Goal: Task Accomplishment & Management: Use online tool/utility

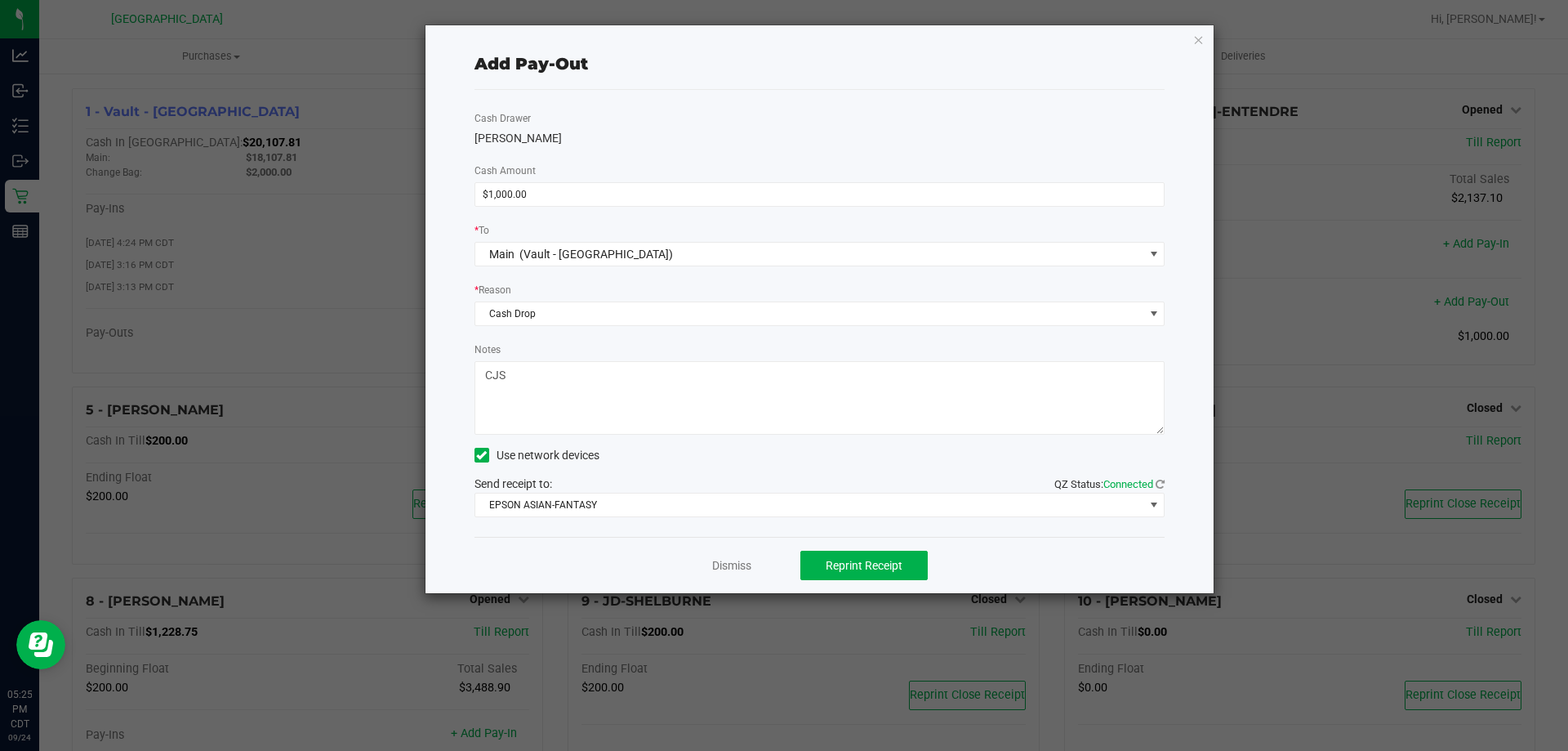
scroll to position [245, 0]
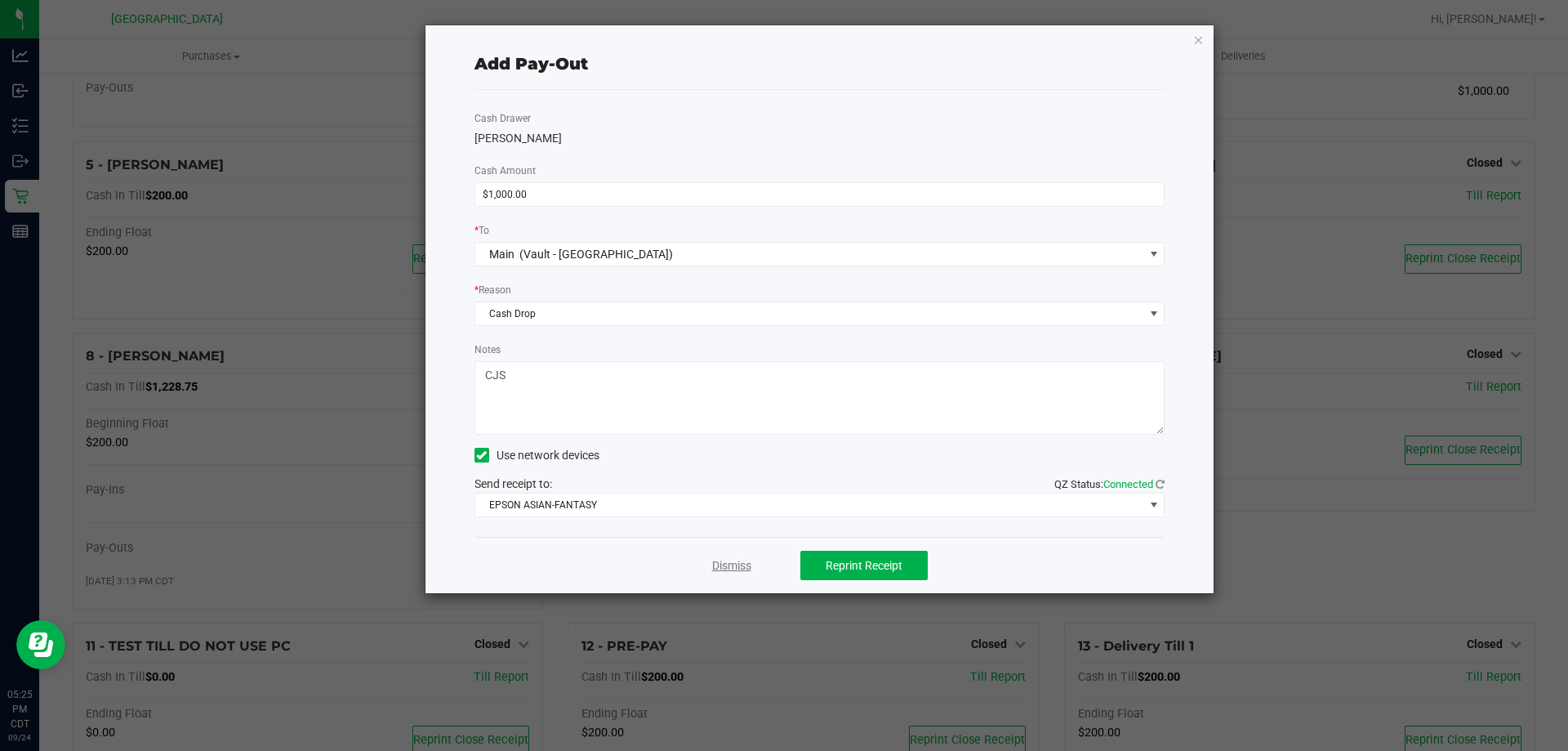
click at [737, 563] on link "Dismiss" at bounding box center [731, 566] width 39 height 17
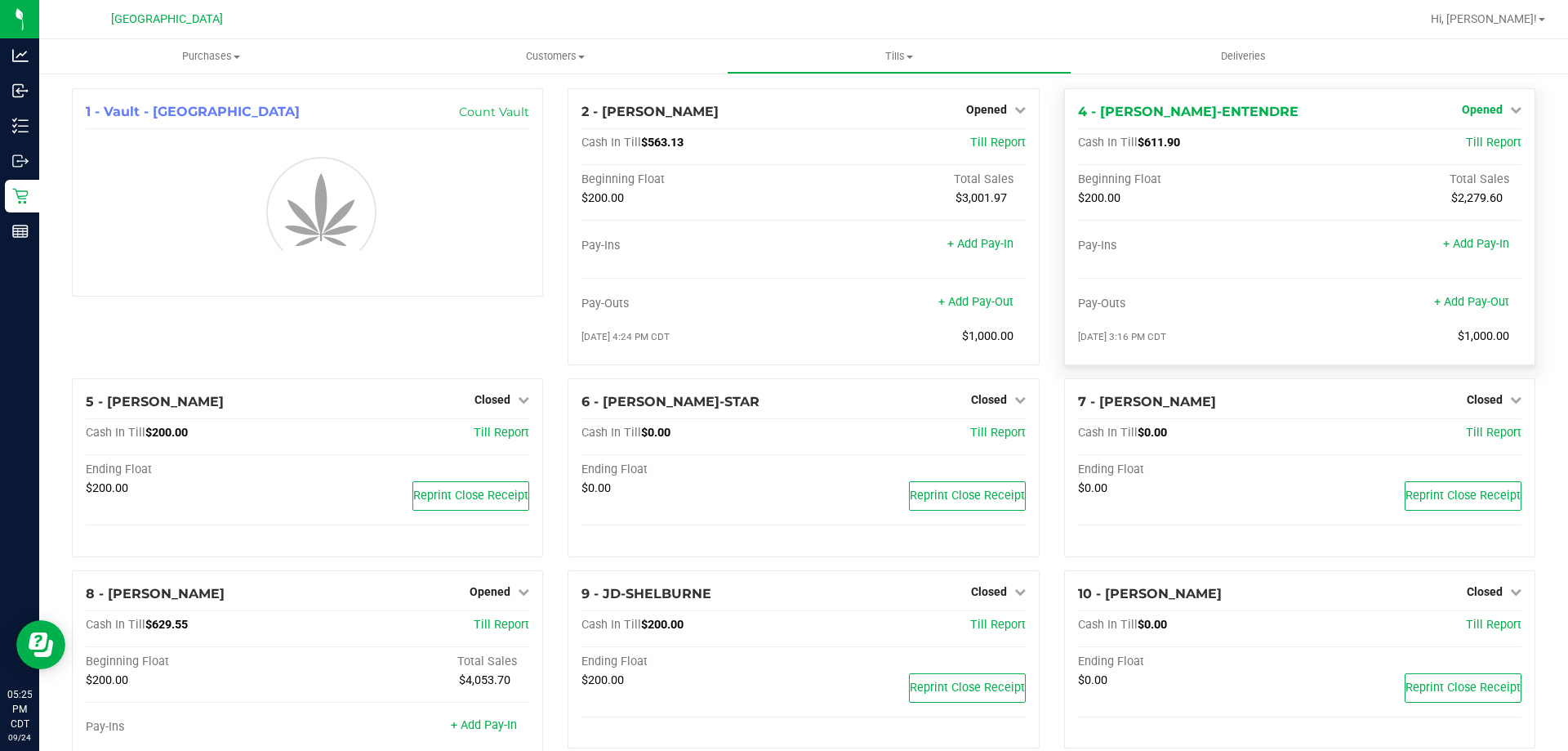
click at [1478, 106] on span "Opened" at bounding box center [1482, 109] width 41 height 13
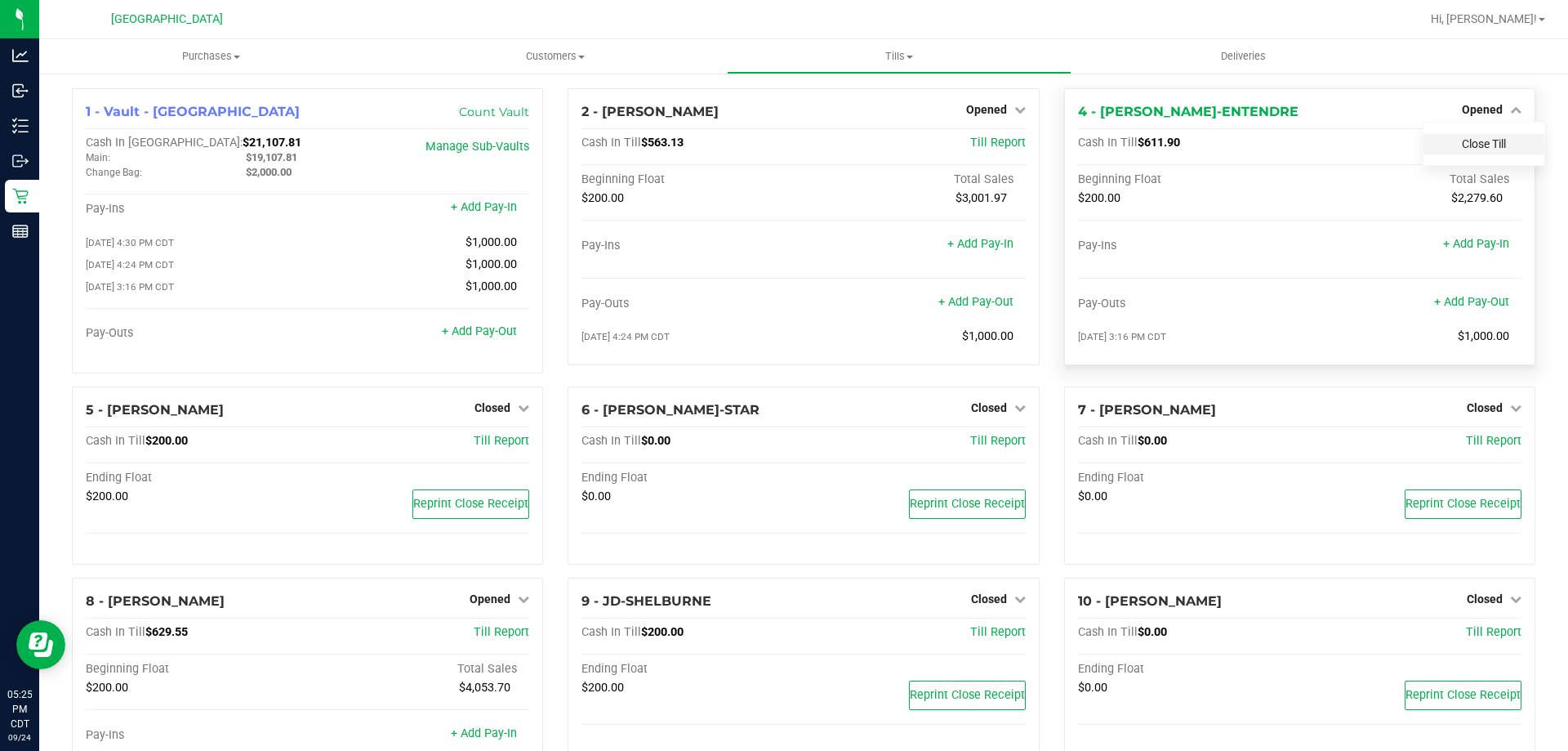
click at [1478, 148] on link "Close Till" at bounding box center [1483, 143] width 44 height 13
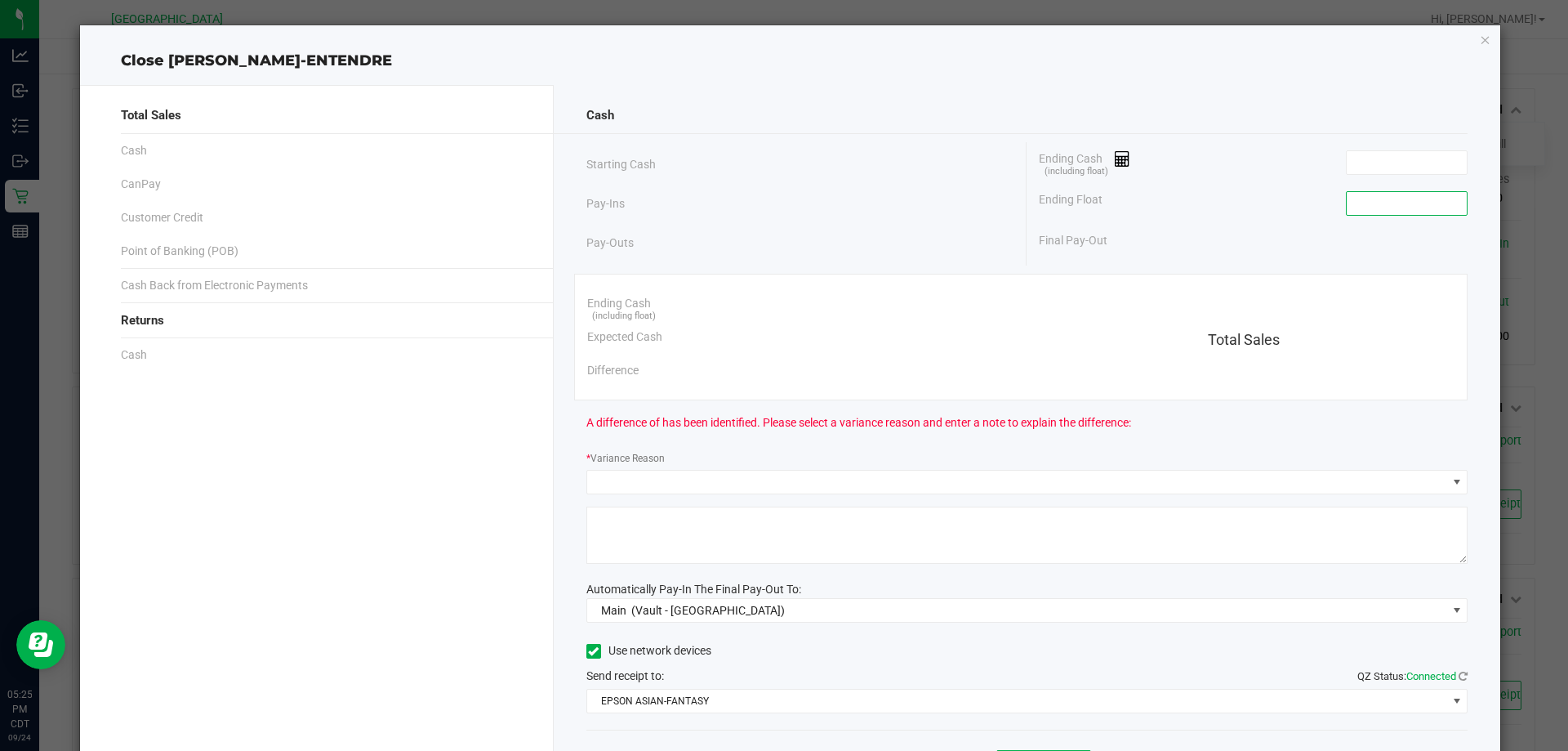
click at [1391, 202] on input at bounding box center [1406, 203] width 120 height 22
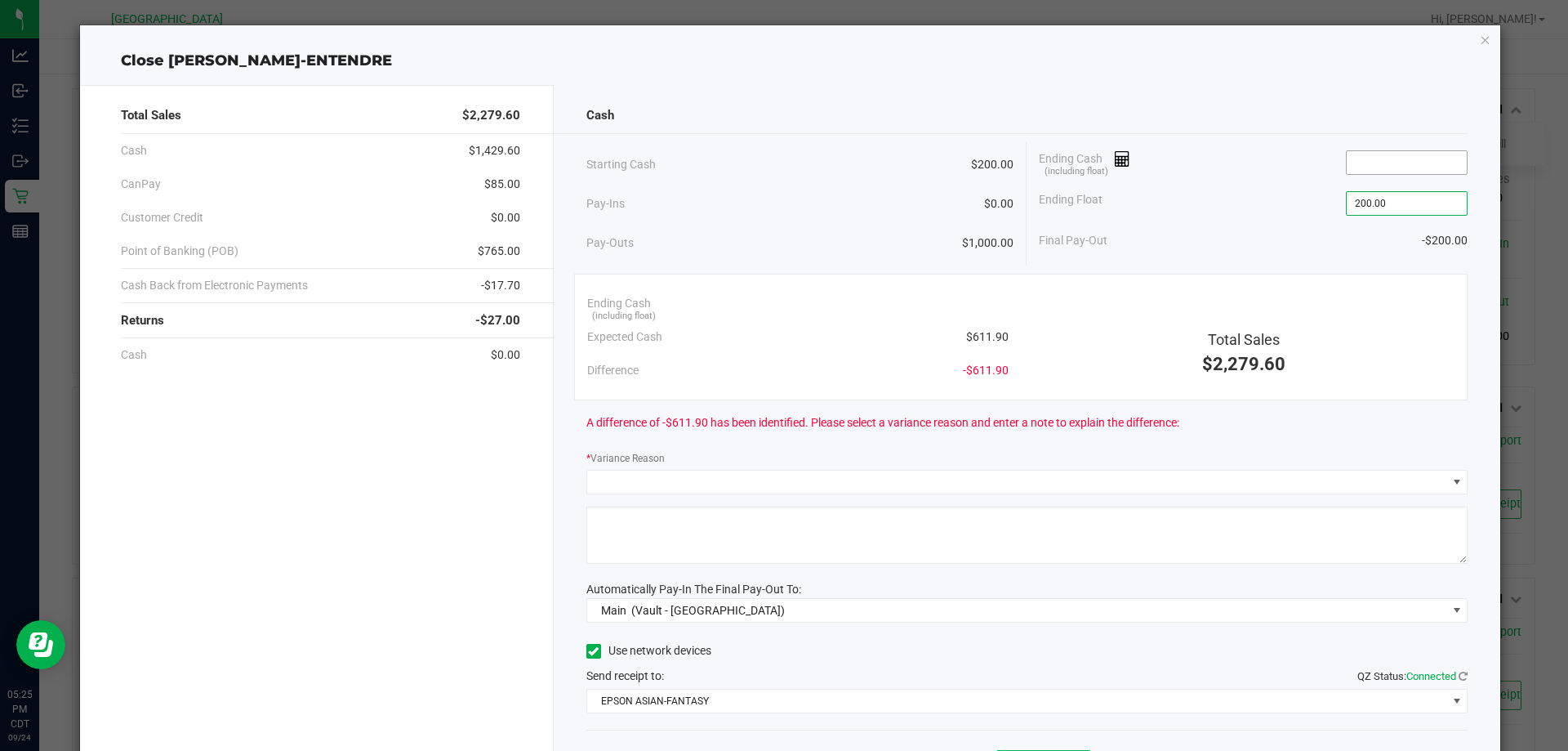
type input "$200.00"
click at [1387, 156] on input at bounding box center [1406, 162] width 120 height 22
click at [1386, 165] on input at bounding box center [1406, 162] width 120 height 22
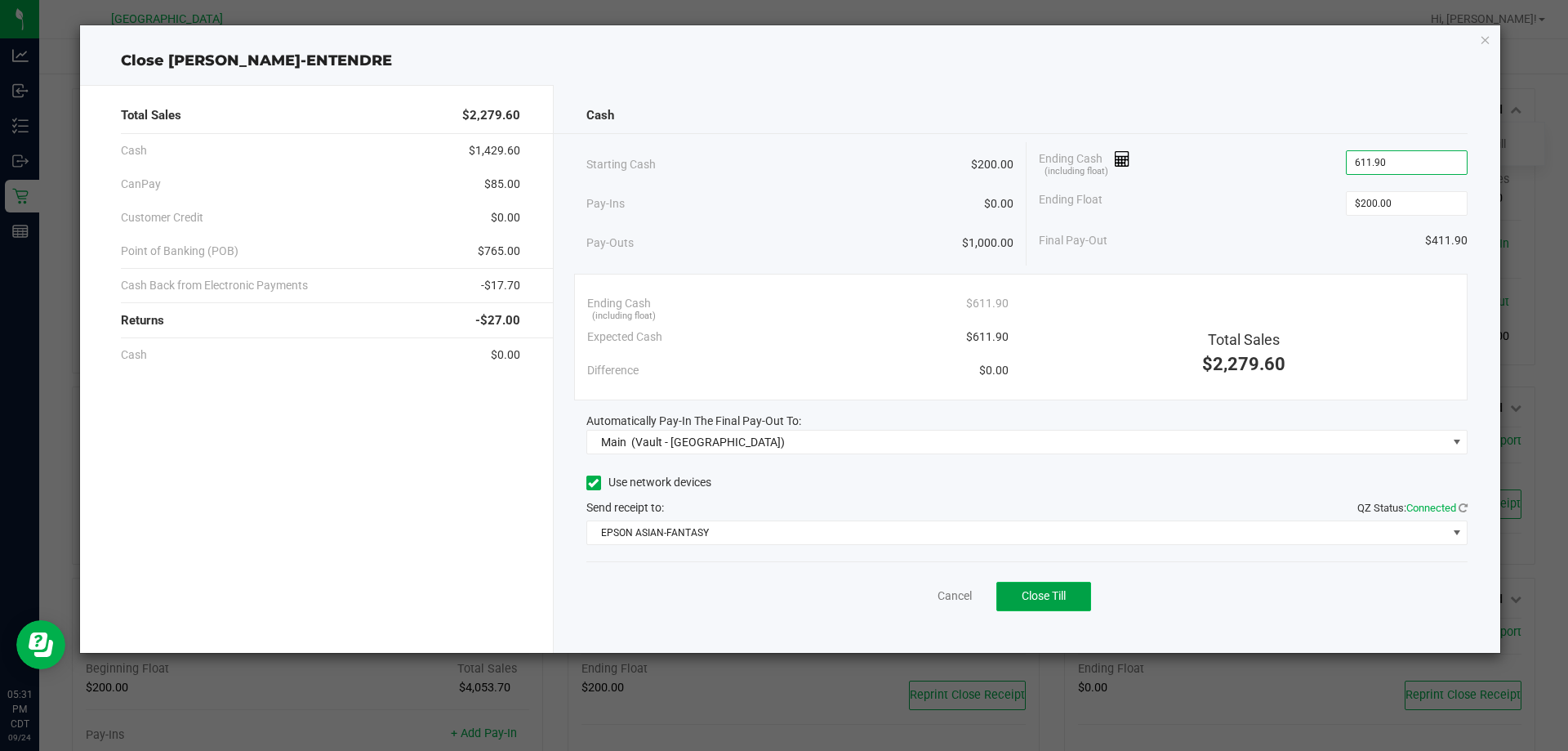
type input "$611.90"
click at [1070, 593] on button "Close Till" at bounding box center [1044, 596] width 95 height 29
click at [908, 603] on link "Dismiss" at bounding box center [918, 596] width 39 height 17
